Goal: Transaction & Acquisition: Purchase product/service

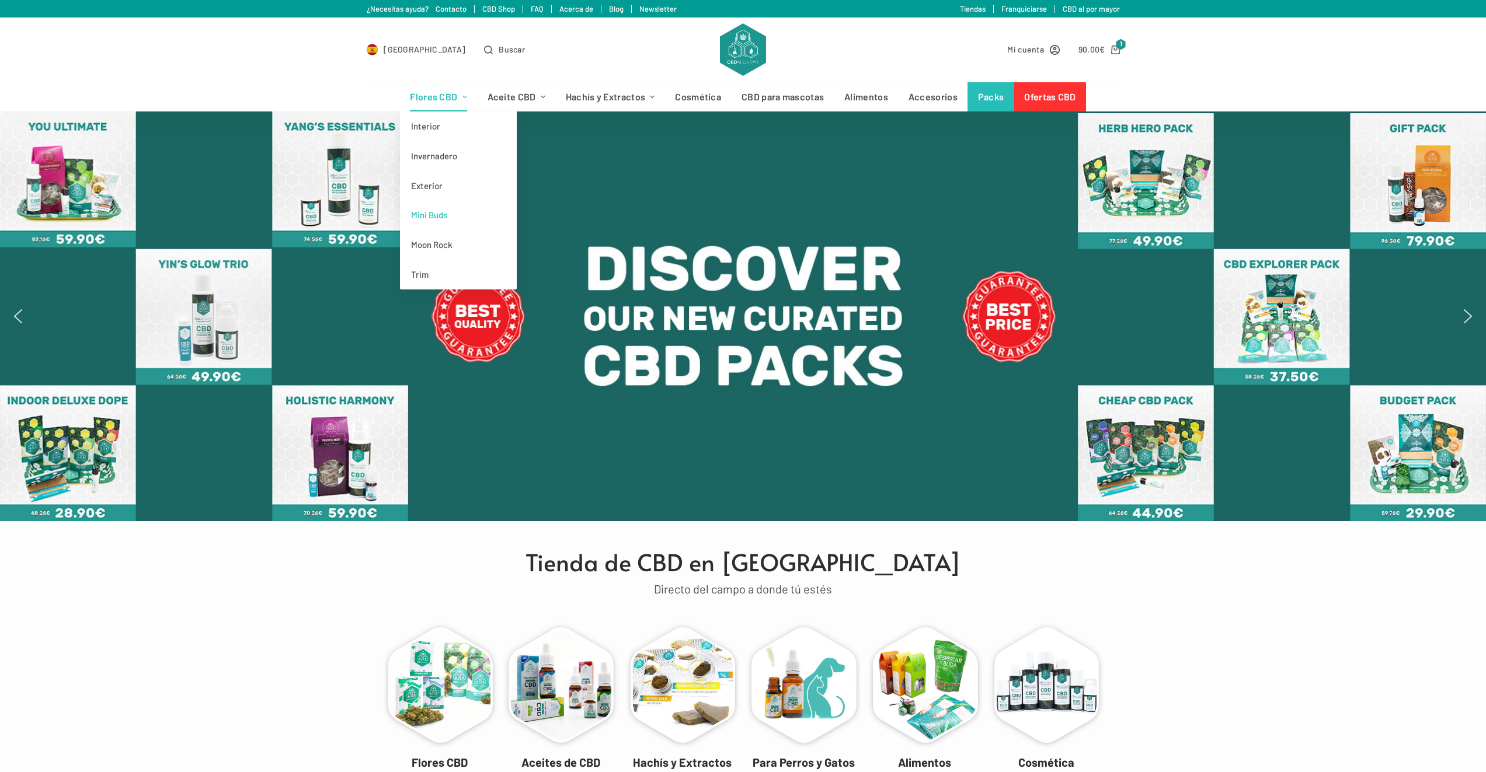
click at [471, 209] on link "Mini Buds" at bounding box center [458, 215] width 117 height 30
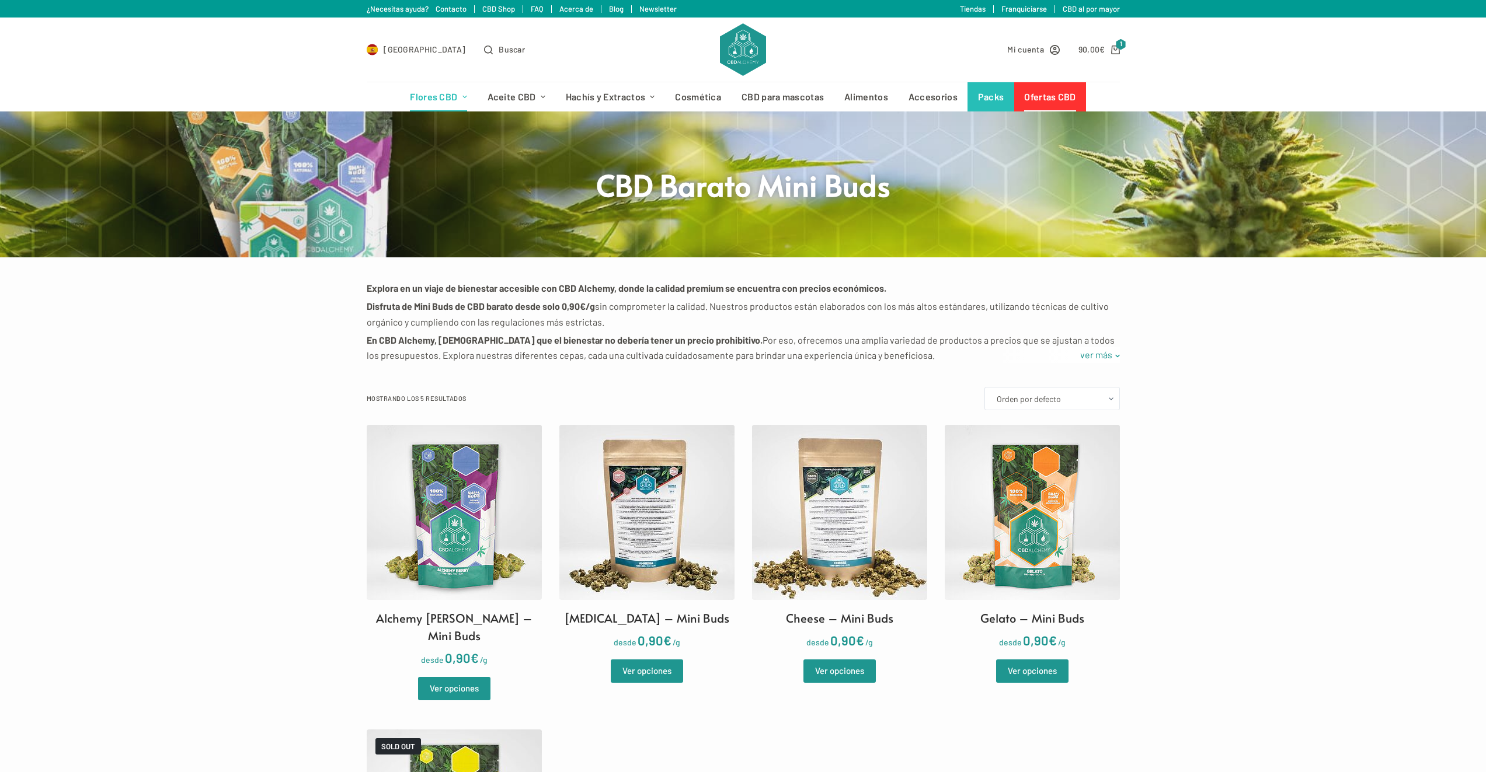
click at [1065, 95] on link "Ofertas CBD" at bounding box center [1050, 96] width 72 height 29
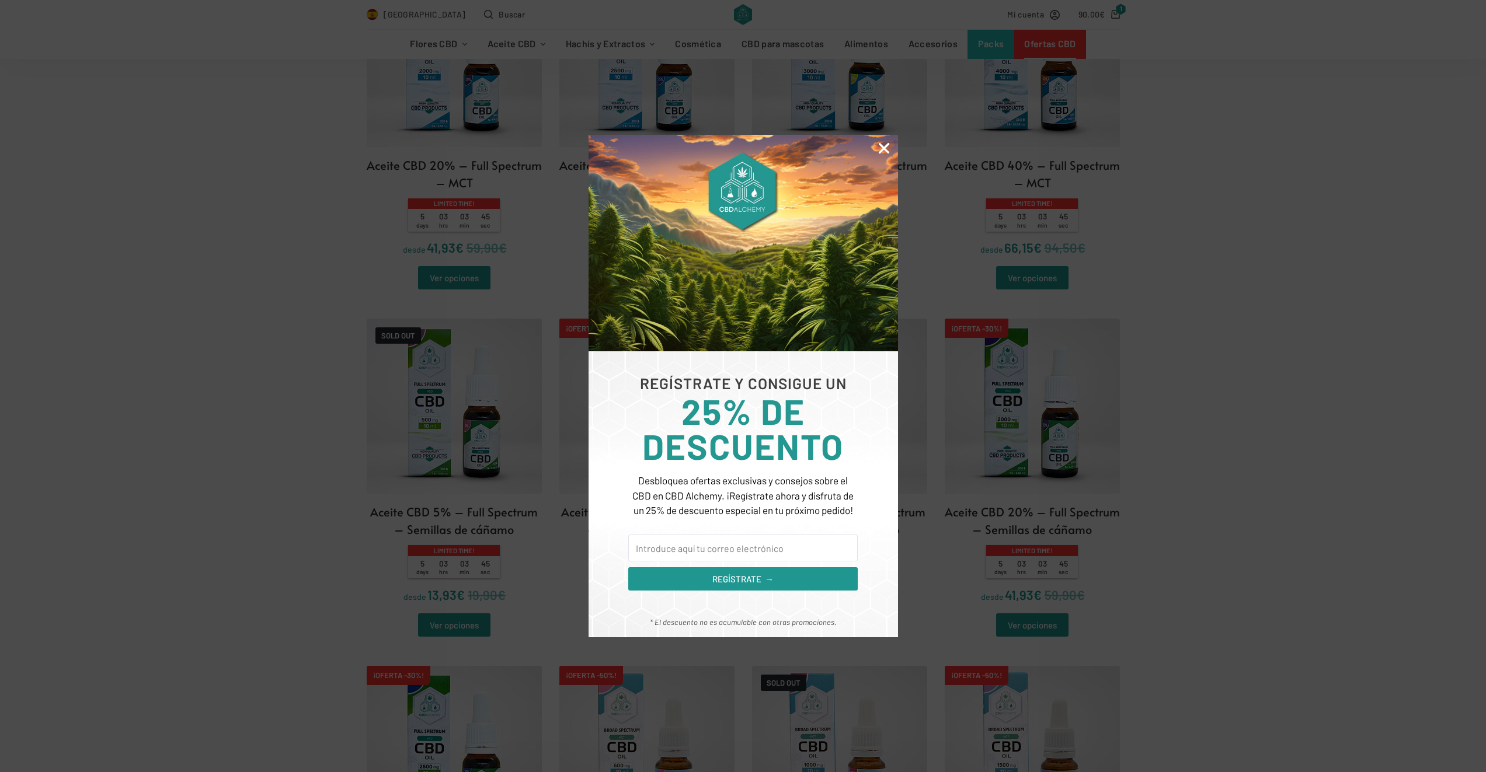
scroll to position [1518, 0]
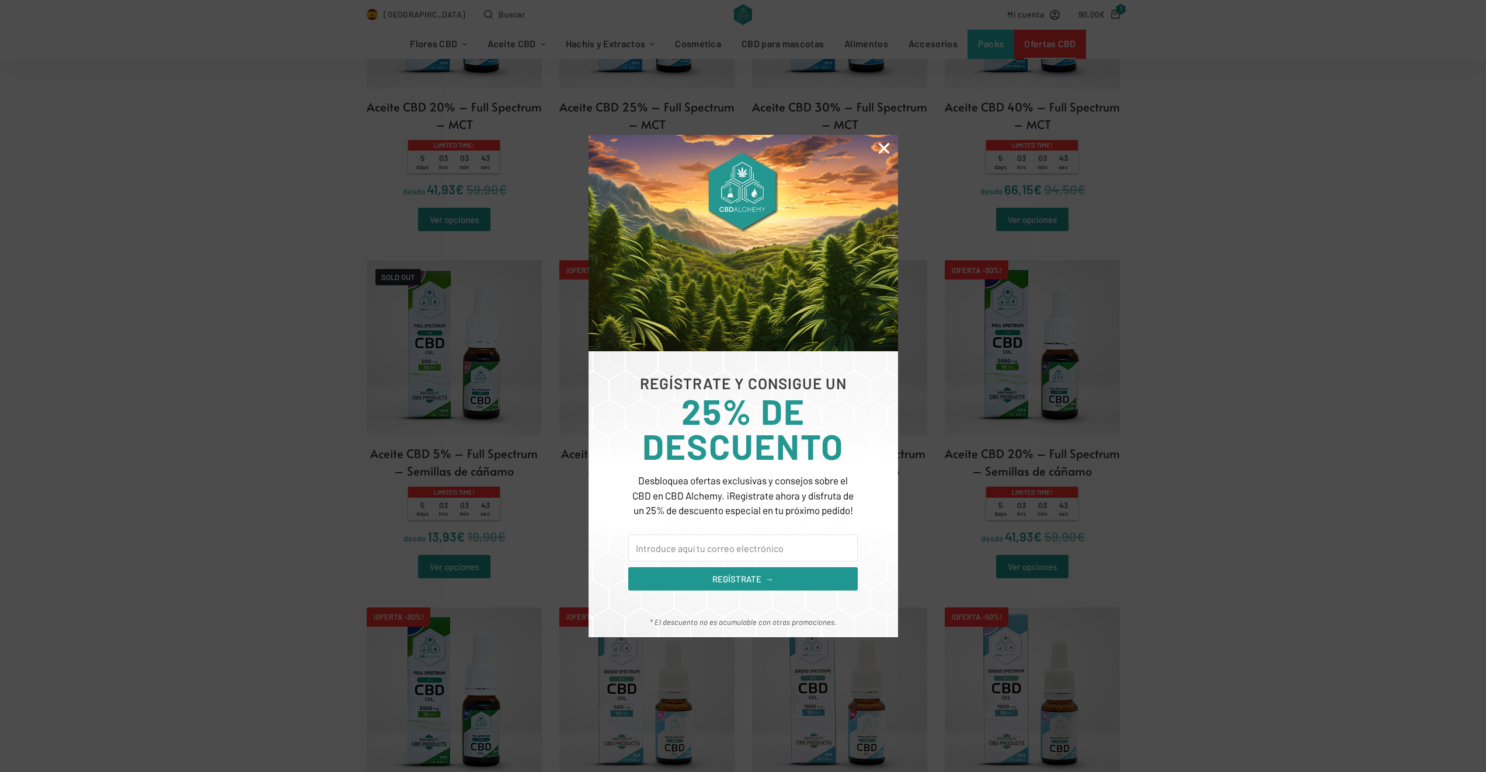
click at [881, 144] on icon "Close" at bounding box center [883, 148] width 15 height 15
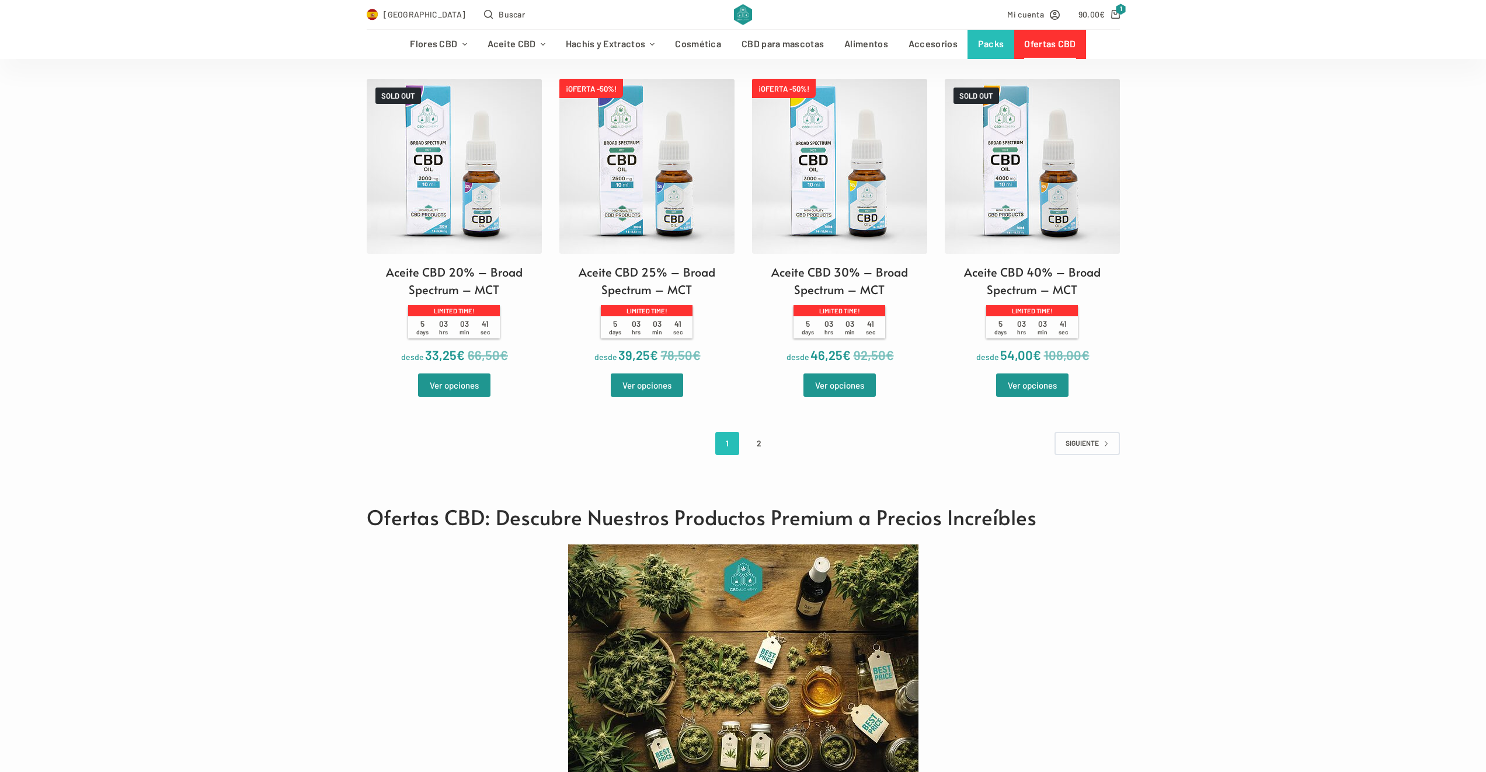
scroll to position [2569, 0]
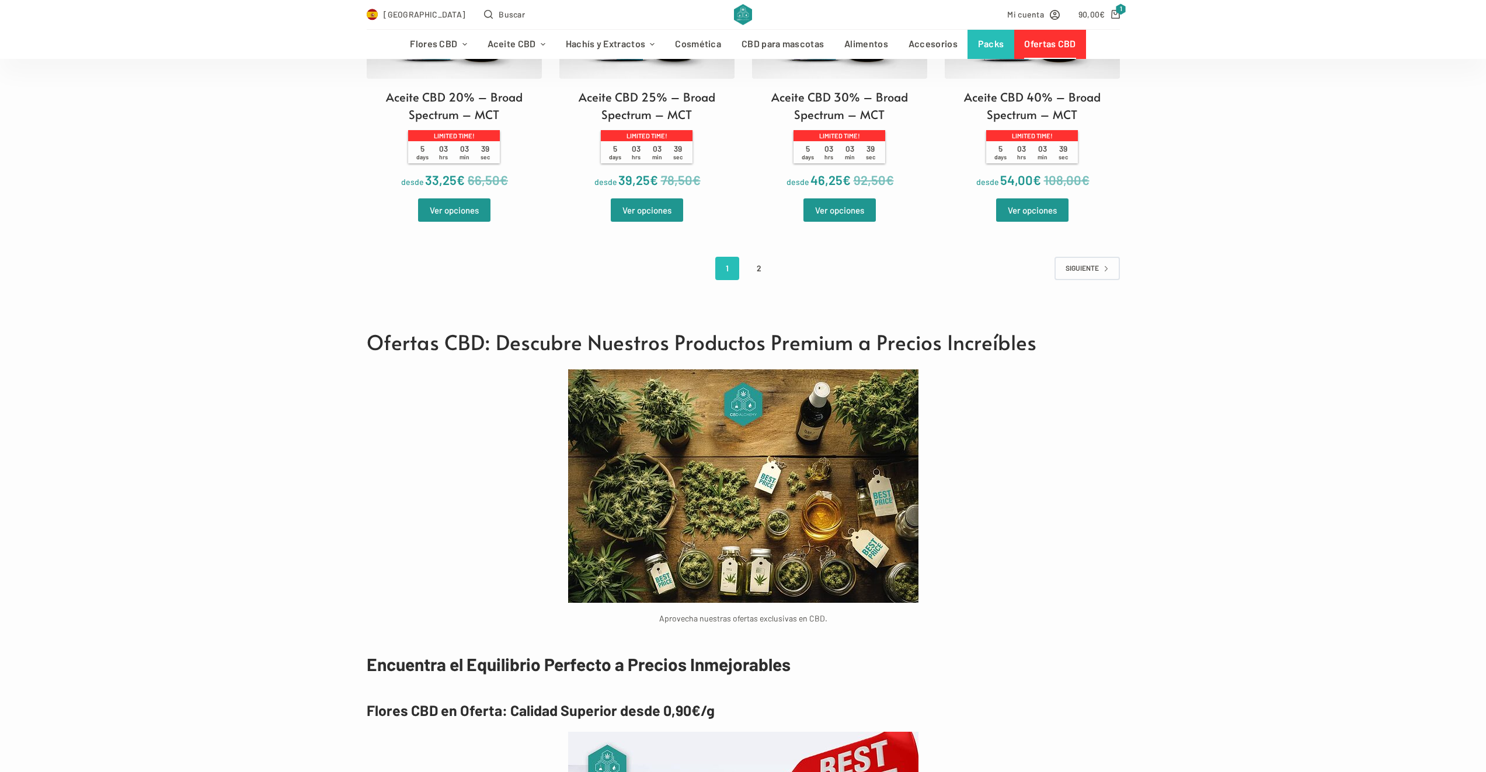
click at [762, 262] on link "2" at bounding box center [759, 268] width 24 height 23
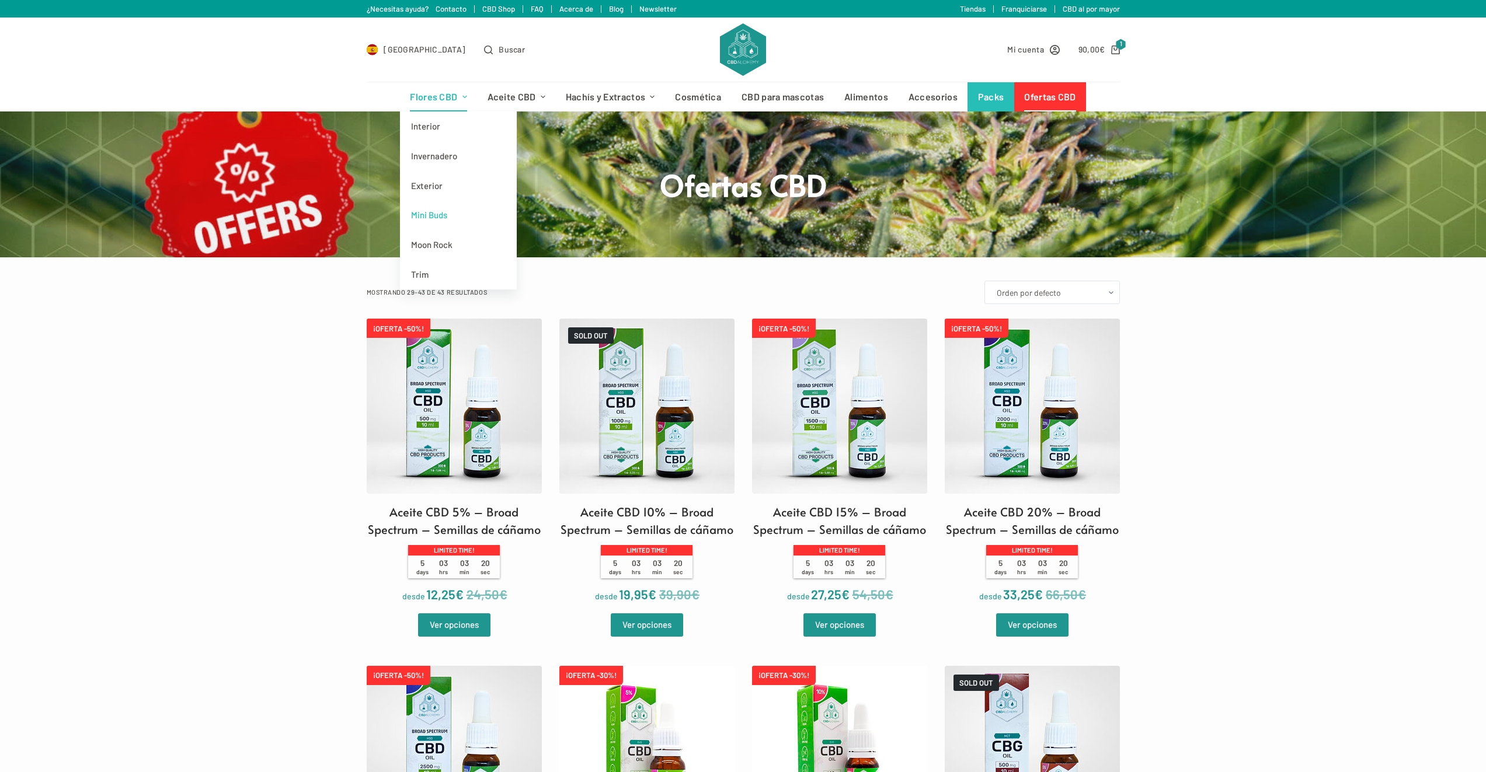
click at [443, 206] on link "Mini Buds" at bounding box center [458, 215] width 117 height 30
